Goal: Task Accomplishment & Management: Manage account settings

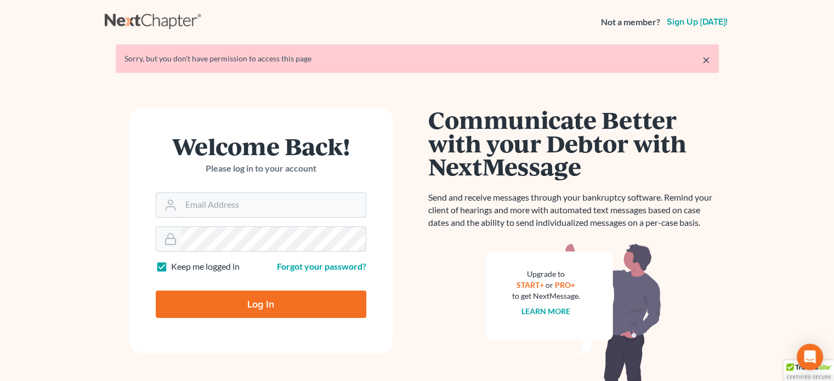
type input "steven@hollandlaw970.com"
drag, startPoint x: 280, startPoint y: 308, endPoint x: 285, endPoint y: 304, distance: 6.3
click at [281, 306] on input "Log In" at bounding box center [261, 304] width 211 height 27
type input "Thinking..."
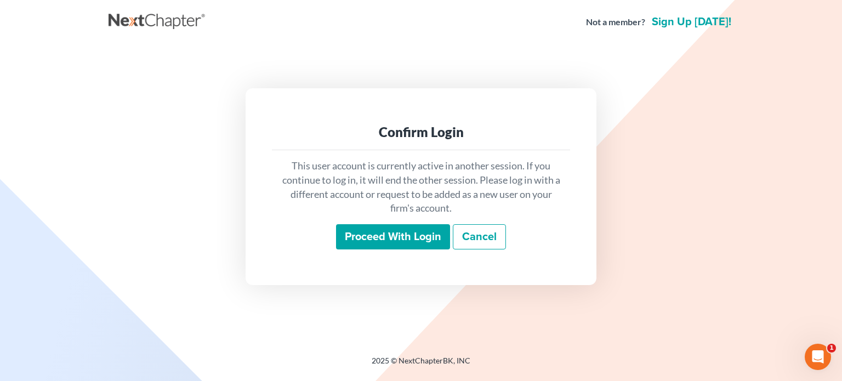
click at [410, 237] on input "Proceed with login" at bounding box center [393, 236] width 114 height 25
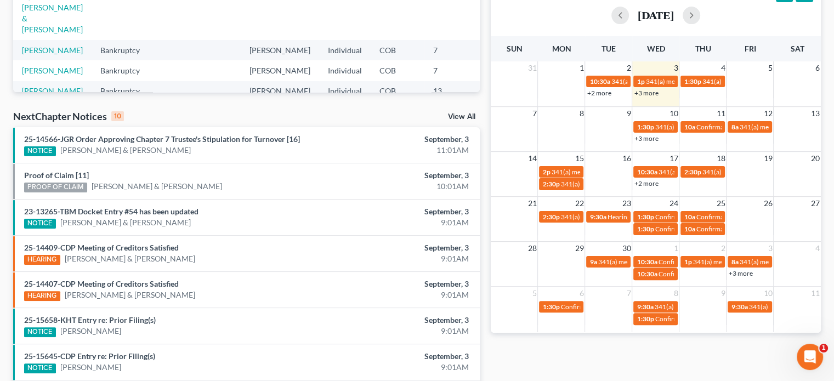
scroll to position [239, 0]
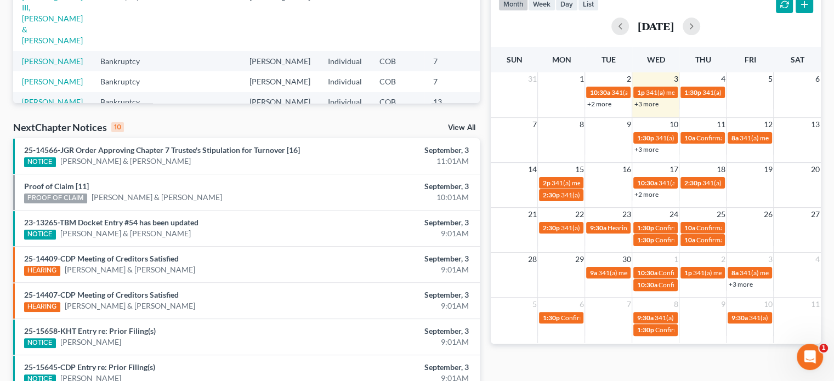
click at [641, 104] on link "+3 more" at bounding box center [646, 104] width 24 height 8
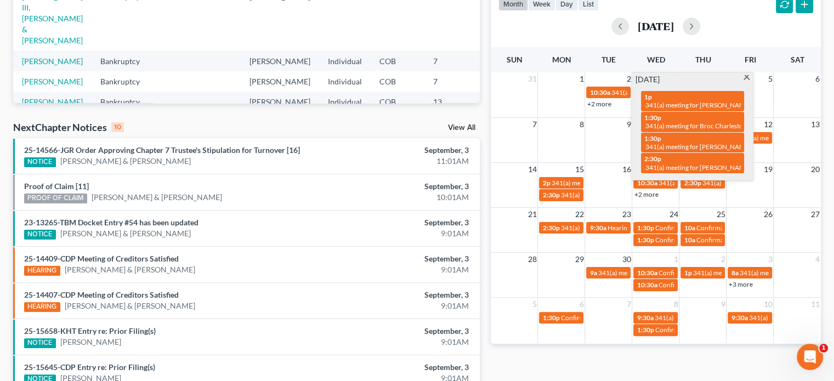
click at [748, 75] on span at bounding box center [746, 78] width 8 height 7
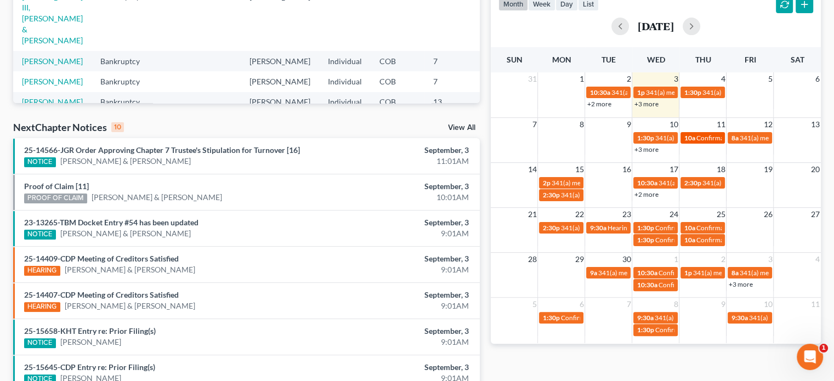
click at [712, 135] on span "Confirmation hearing for [PERSON_NAME]" at bounding box center [758, 138] width 124 height 8
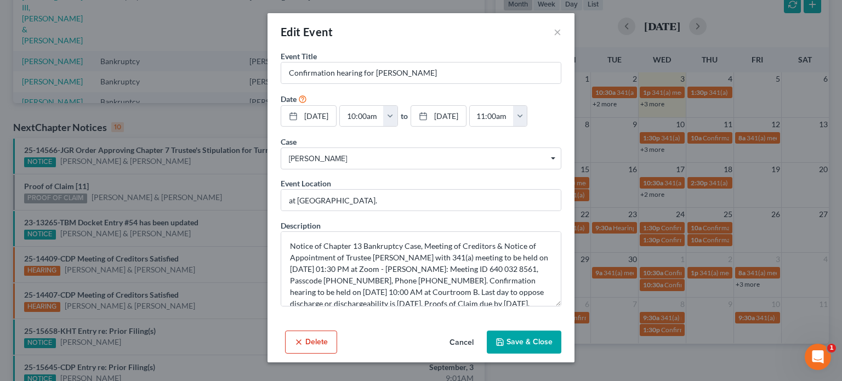
click at [318, 328] on div "Delete Cancel Save & Close" at bounding box center [421, 344] width 307 height 36
click at [313, 342] on button "Delete" at bounding box center [311, 342] width 52 height 23
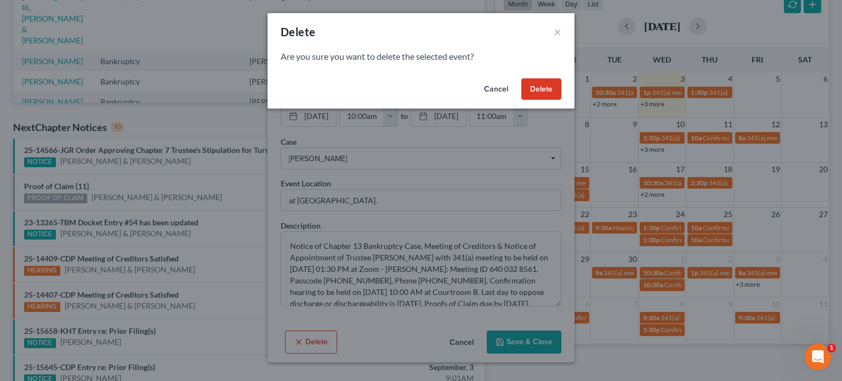
click at [498, 92] on button "Cancel" at bounding box center [496, 89] width 42 height 22
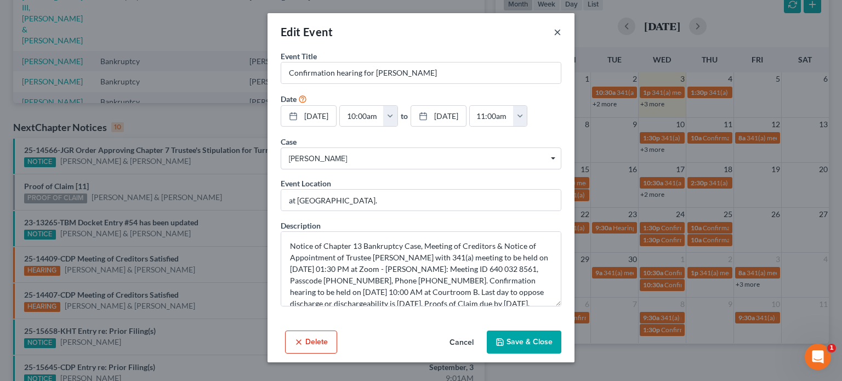
click at [555, 30] on button "×" at bounding box center [558, 31] width 8 height 13
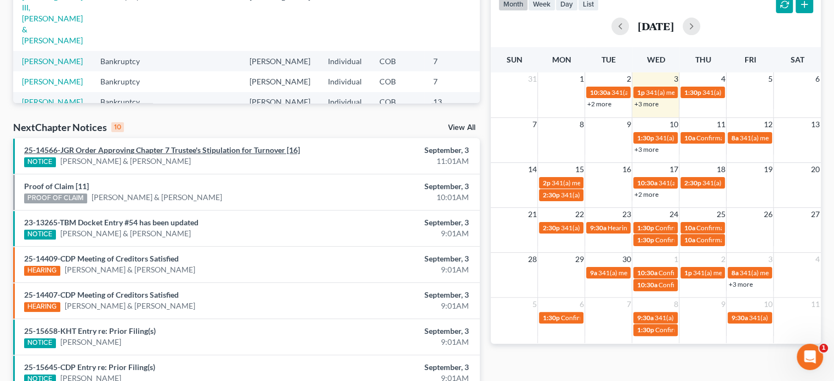
click at [250, 149] on link "25-14566-JGR Order Approving Chapter 7 Trustee's Stipulation for Turnover [16]" at bounding box center [162, 149] width 276 height 9
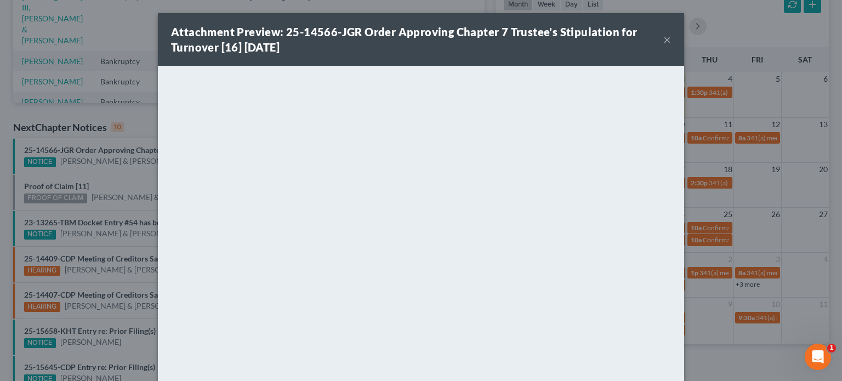
click at [663, 41] on button "×" at bounding box center [667, 39] width 8 height 13
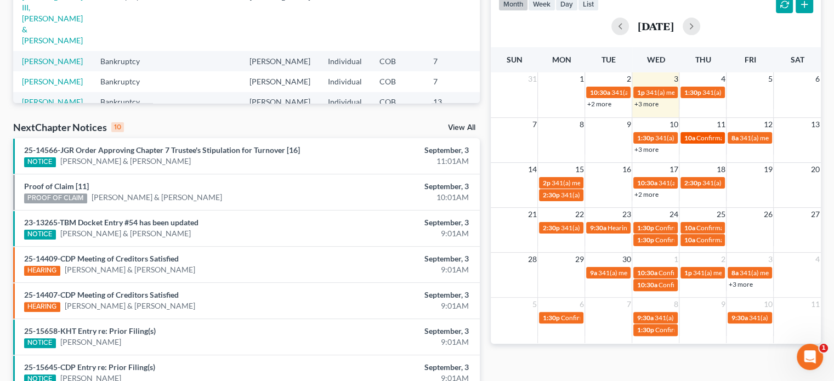
click at [697, 134] on span "Confirmation hearing for [PERSON_NAME]" at bounding box center [758, 138] width 124 height 8
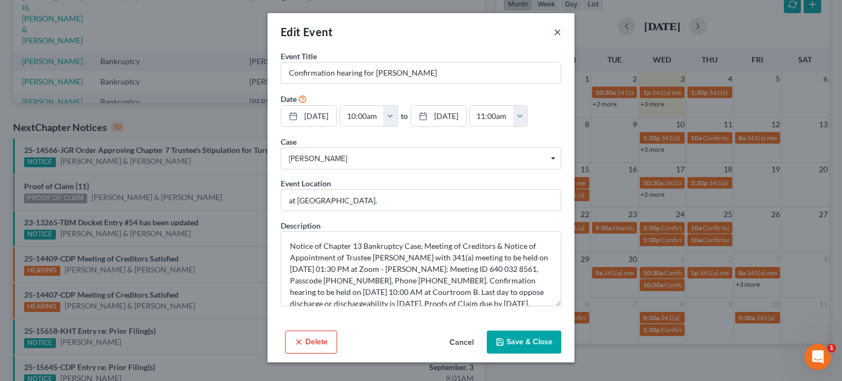
click at [555, 28] on button "×" at bounding box center [558, 31] width 8 height 13
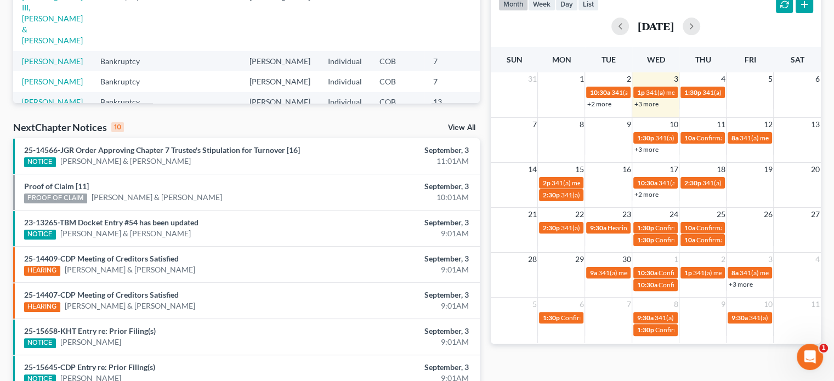
click at [652, 196] on link "+2 more" at bounding box center [646, 194] width 24 height 8
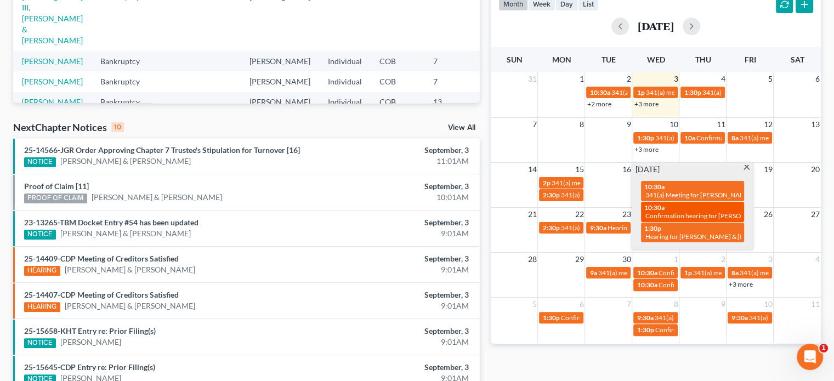
click at [651, 208] on span "10:30a" at bounding box center [654, 207] width 20 height 8
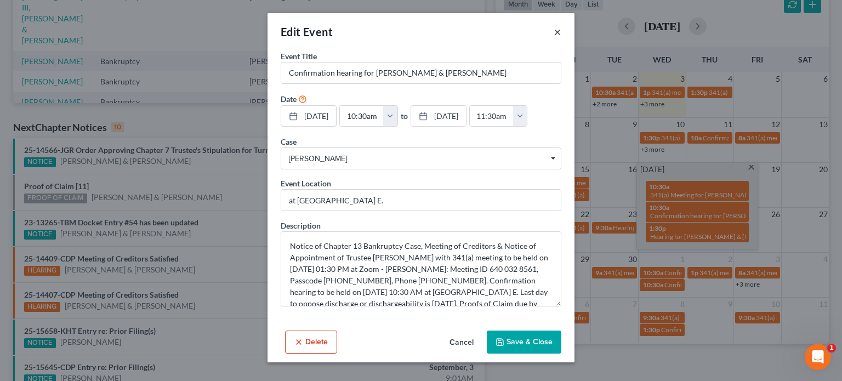
click at [558, 32] on button "×" at bounding box center [558, 31] width 8 height 13
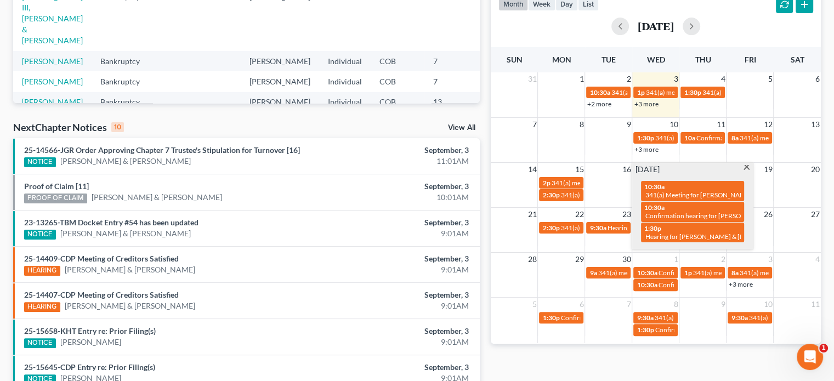
click at [747, 168] on span at bounding box center [746, 168] width 8 height 7
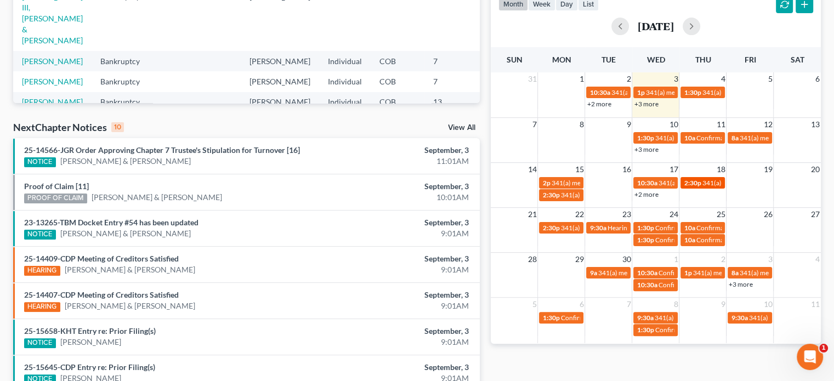
click at [691, 180] on span "2:30p" at bounding box center [692, 183] width 17 height 8
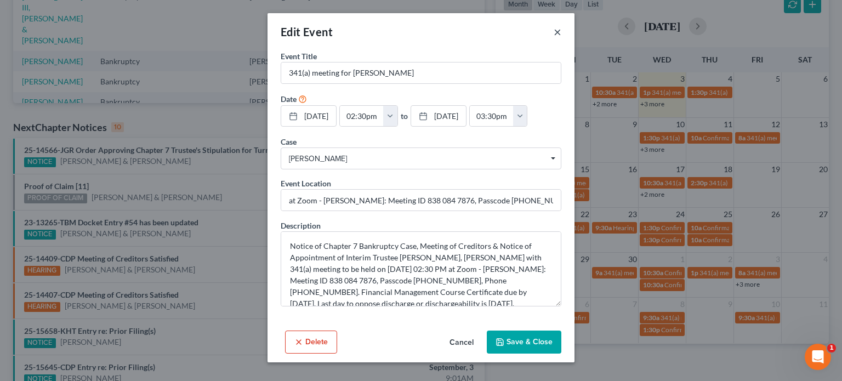
click at [559, 29] on button "×" at bounding box center [558, 31] width 8 height 13
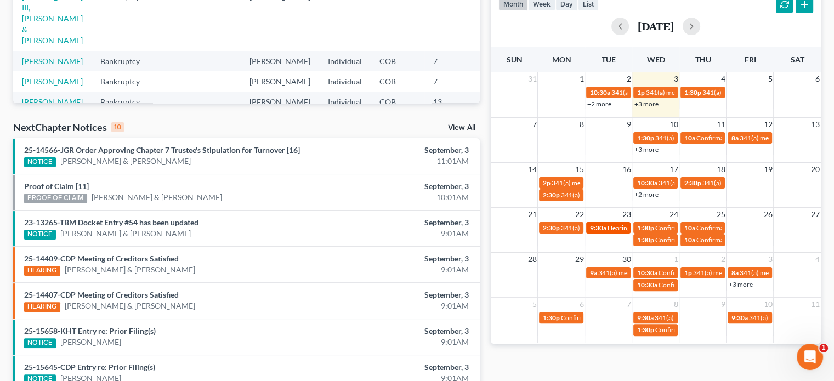
click at [618, 230] on span "Hearing for [PERSON_NAME]" at bounding box center [650, 228] width 86 height 8
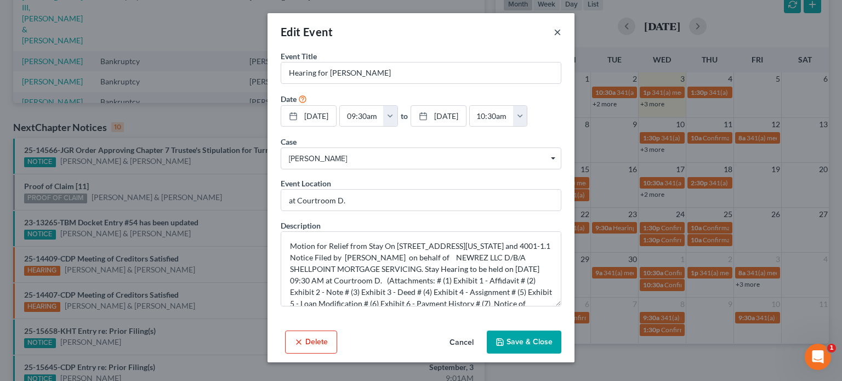
click at [555, 32] on button "×" at bounding box center [558, 31] width 8 height 13
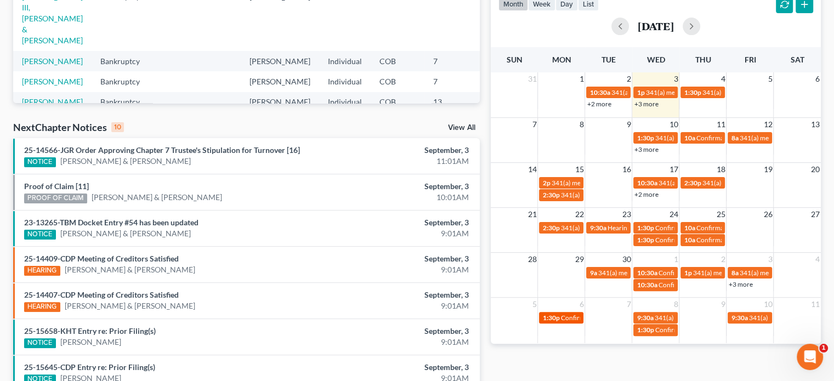
click at [576, 314] on span "Confirmation hearing for [PERSON_NAME]" at bounding box center [622, 318] width 124 height 8
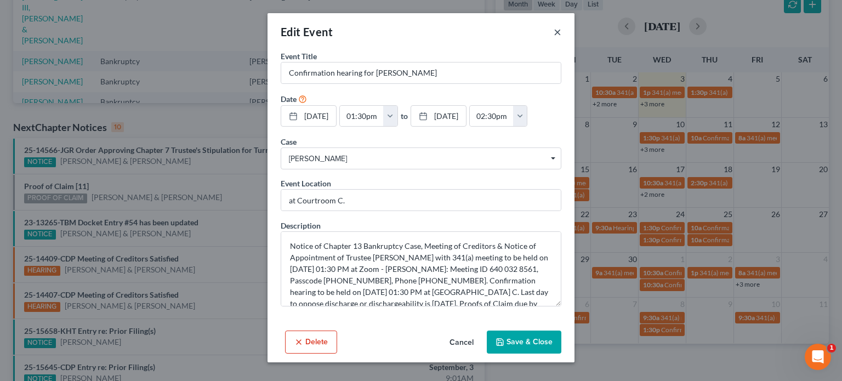
click at [555, 30] on button "×" at bounding box center [558, 31] width 8 height 13
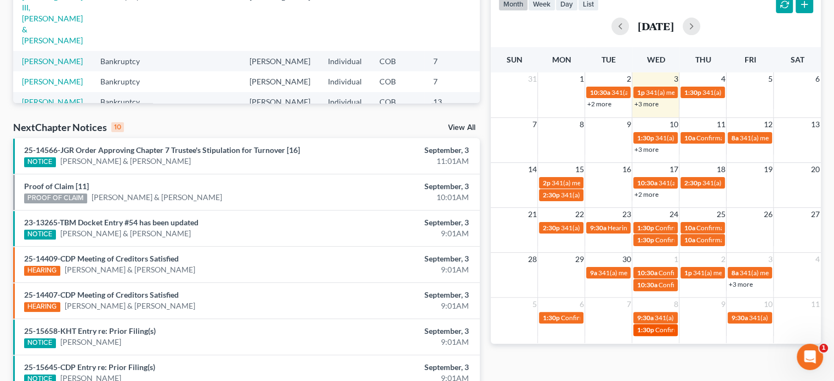
click at [649, 331] on span "1:30p" at bounding box center [645, 330] width 17 height 8
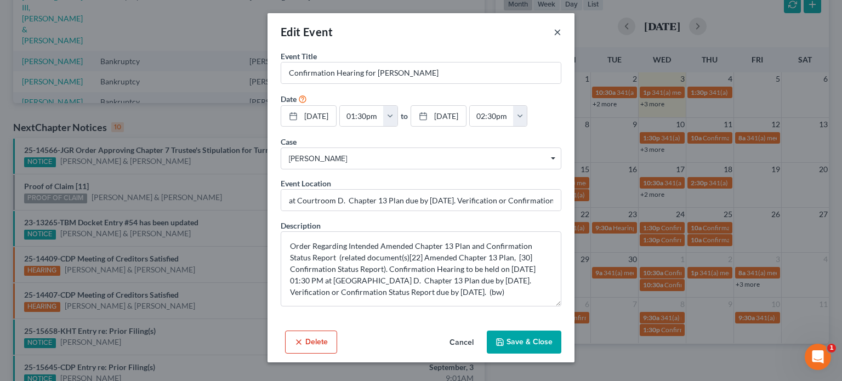
click at [558, 30] on button "×" at bounding box center [558, 31] width 8 height 13
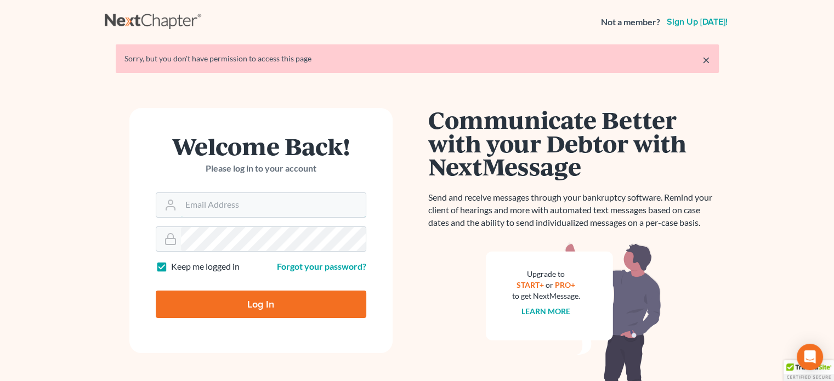
type input "[PERSON_NAME][EMAIL_ADDRESS][DOMAIN_NAME]"
click at [205, 291] on input "Log In" at bounding box center [261, 304] width 211 height 27
type input "Thinking..."
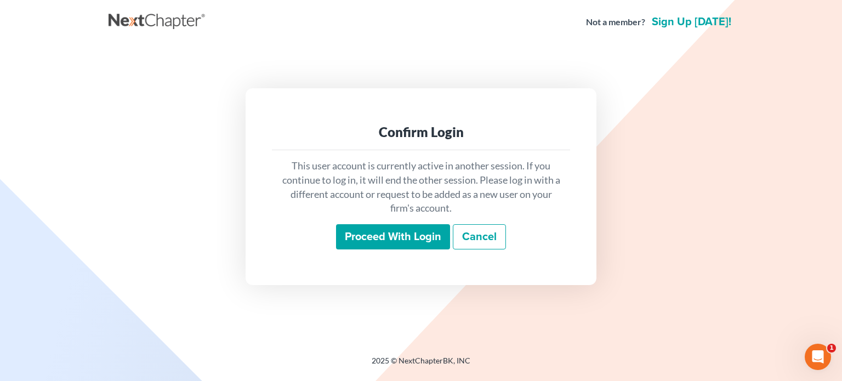
click at [353, 231] on input "Proceed with login" at bounding box center [393, 236] width 114 height 25
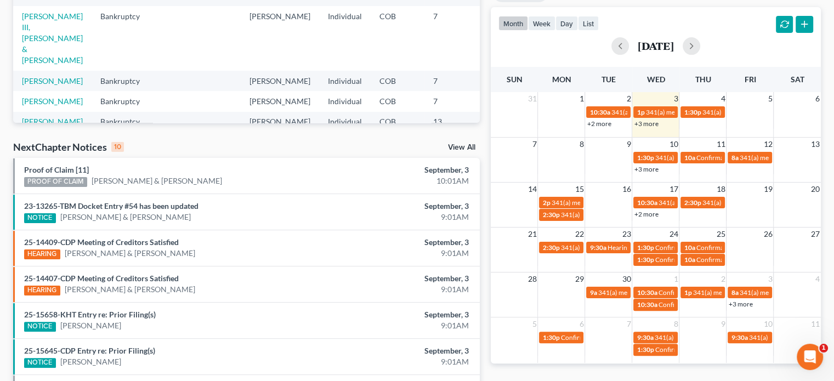
scroll to position [274, 0]
